Goal: Find specific page/section: Find specific page/section

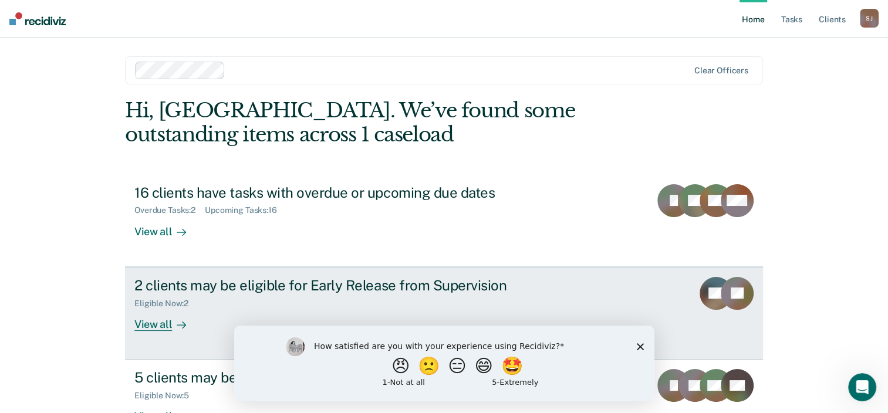
click at [153, 328] on div "View all" at bounding box center [167, 319] width 66 height 23
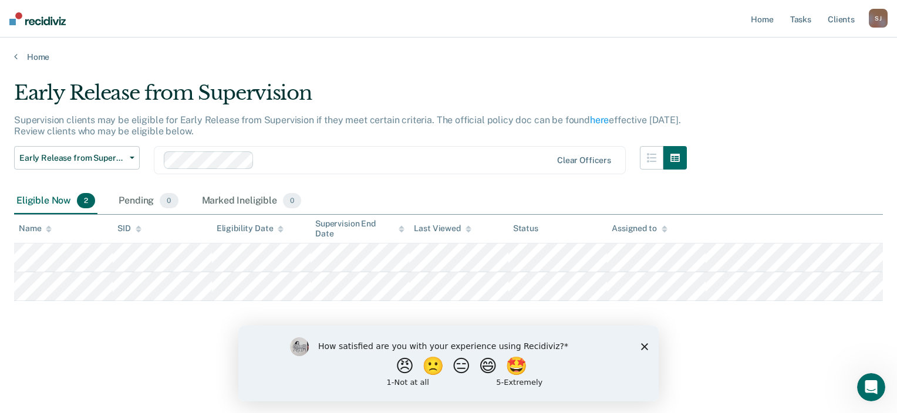
click at [13, 58] on div "Home" at bounding box center [448, 50] width 897 height 25
click at [16, 56] on icon at bounding box center [16, 56] width 4 height 9
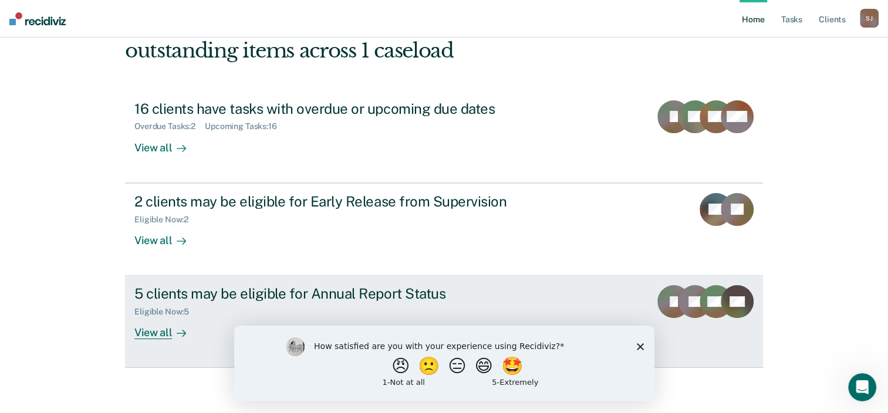
scroll to position [85, 0]
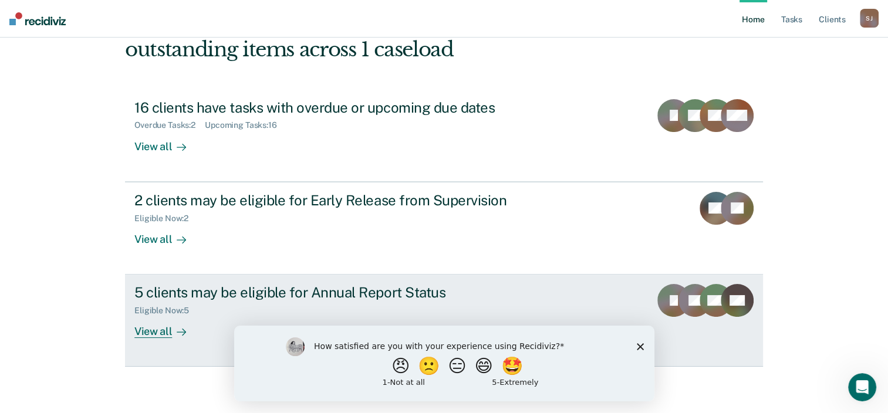
click at [143, 335] on div "View all" at bounding box center [167, 327] width 66 height 23
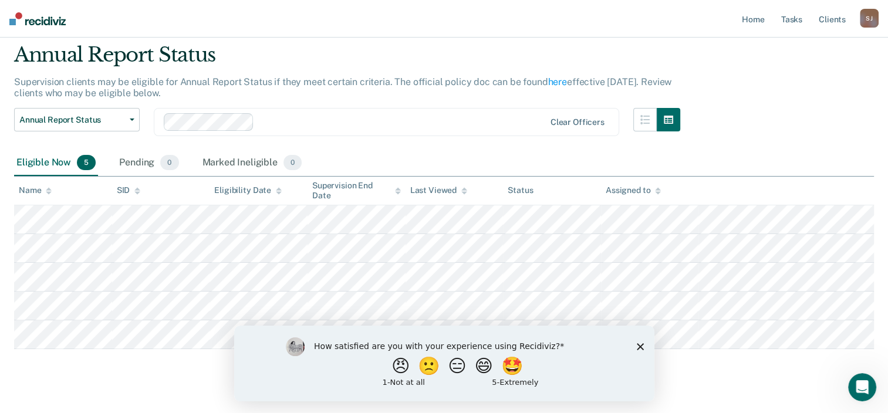
scroll to position [58, 0]
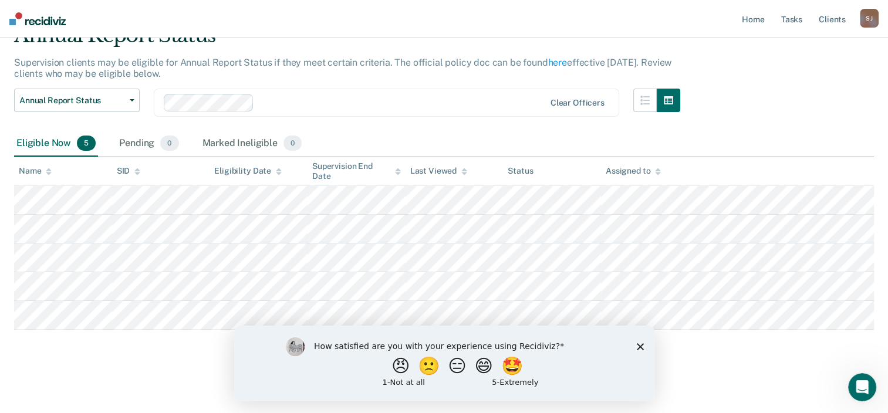
click at [638, 349] on icon "Close survey" at bounding box center [639, 346] width 7 height 7
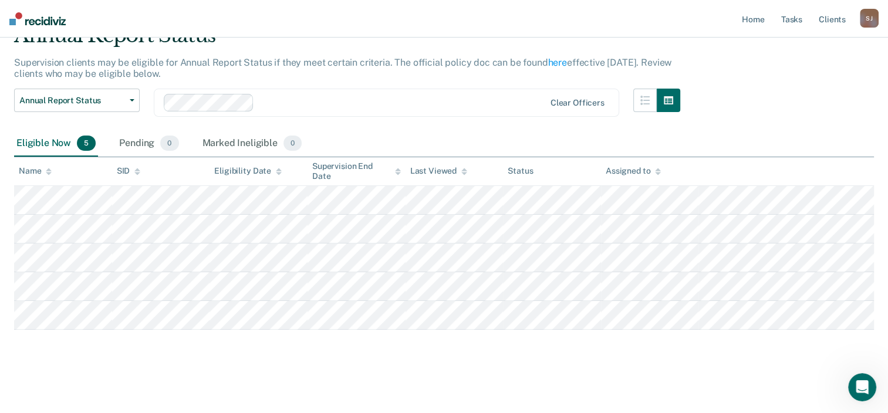
scroll to position [0, 0]
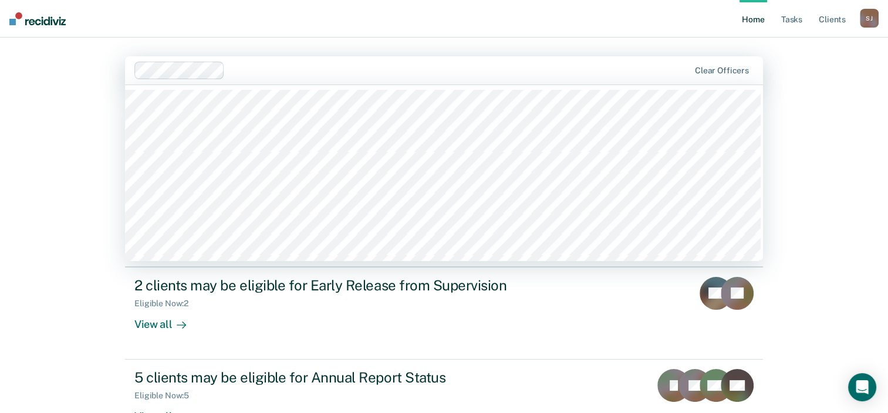
click at [669, 65] on div at bounding box center [458, 69] width 459 height 13
click at [578, 33] on nav "Home Tasks Client s Shadala Jackson S J Profile How it works Log Out" at bounding box center [444, 19] width 888 height 38
